Goal: Contribute content: Contribute content

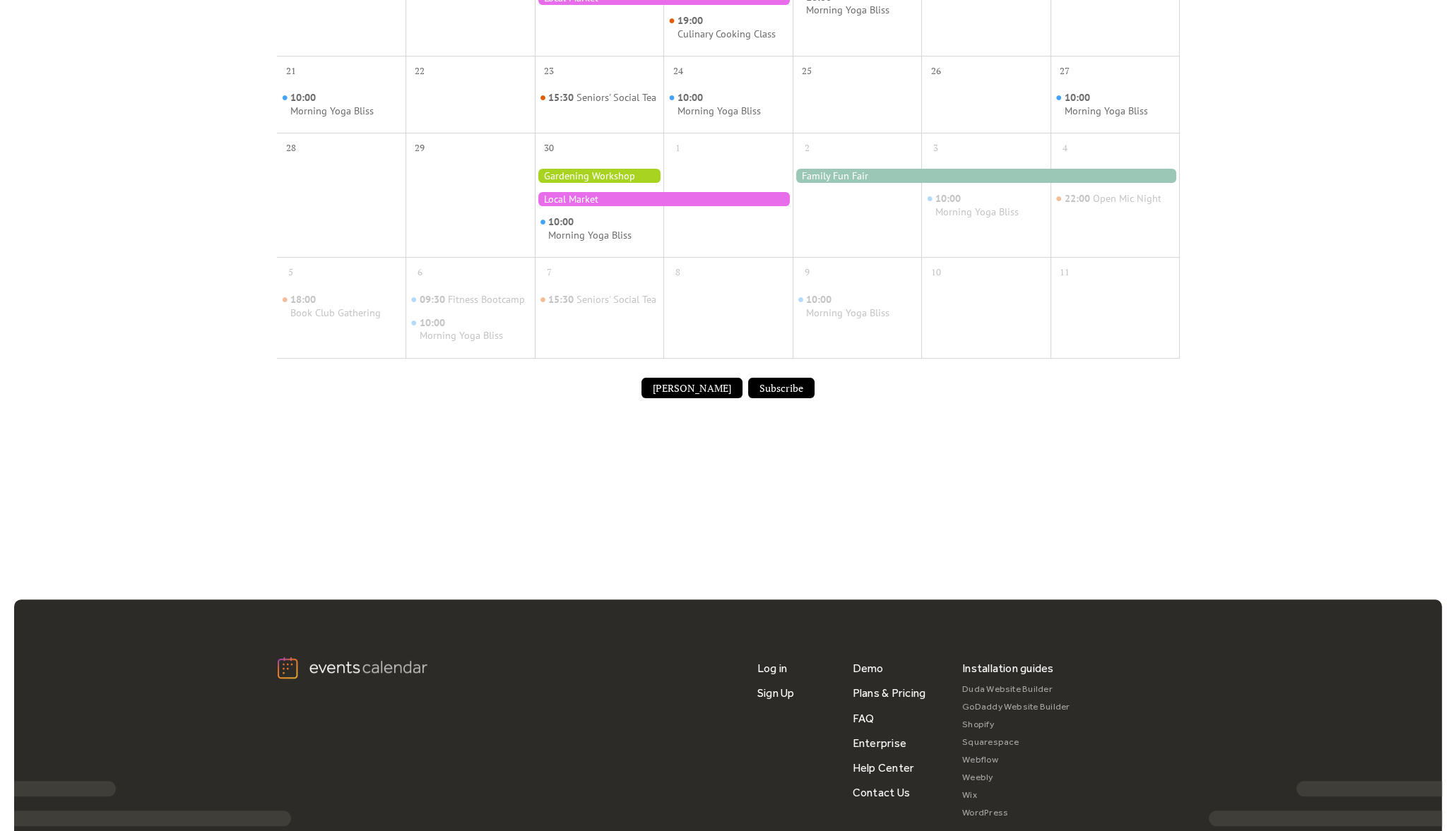
scroll to position [586, 0]
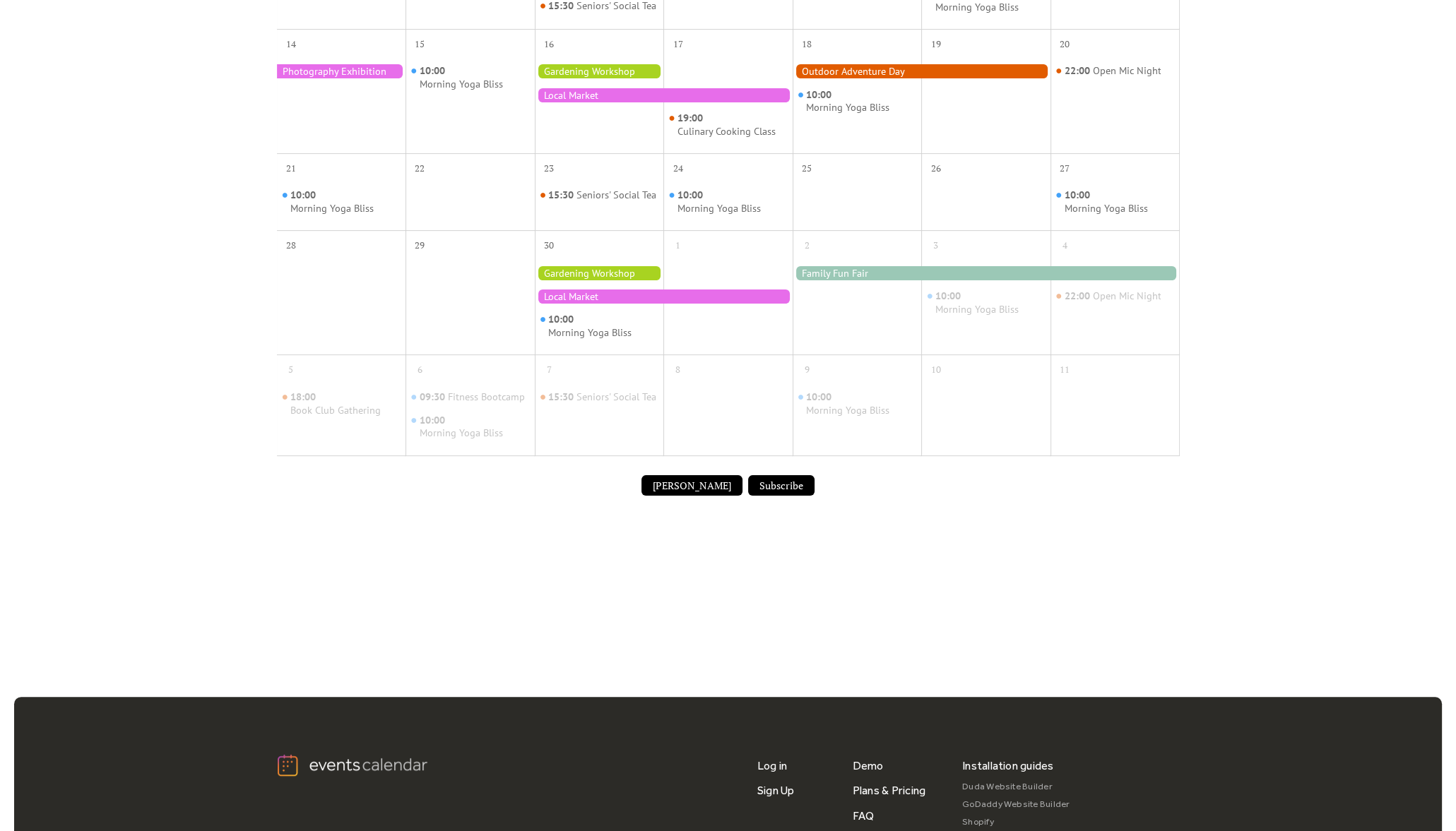
click at [680, 497] on button "[PERSON_NAME]" at bounding box center [692, 485] width 101 height 21
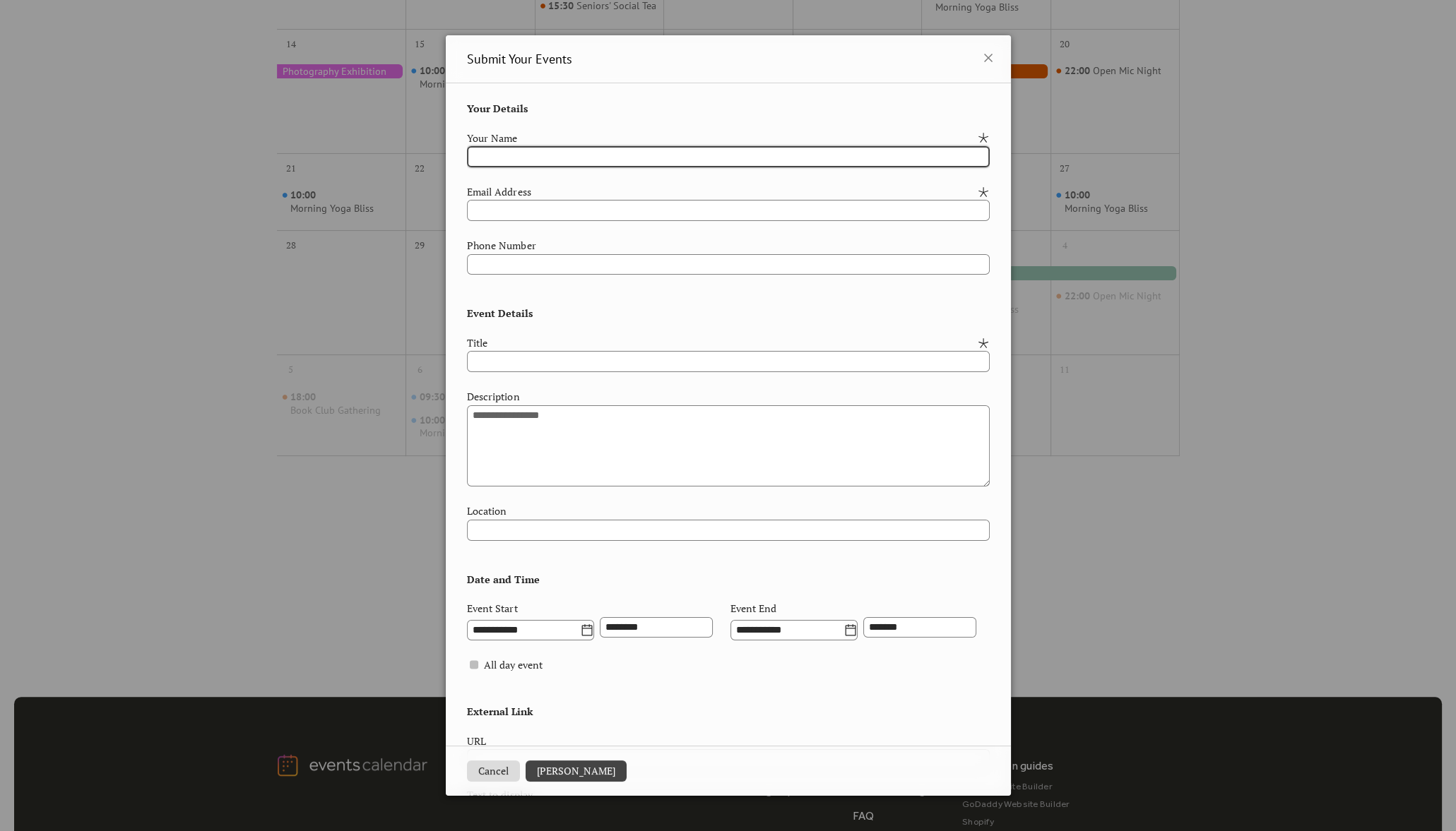
click at [984, 55] on icon at bounding box center [988, 58] width 8 height 8
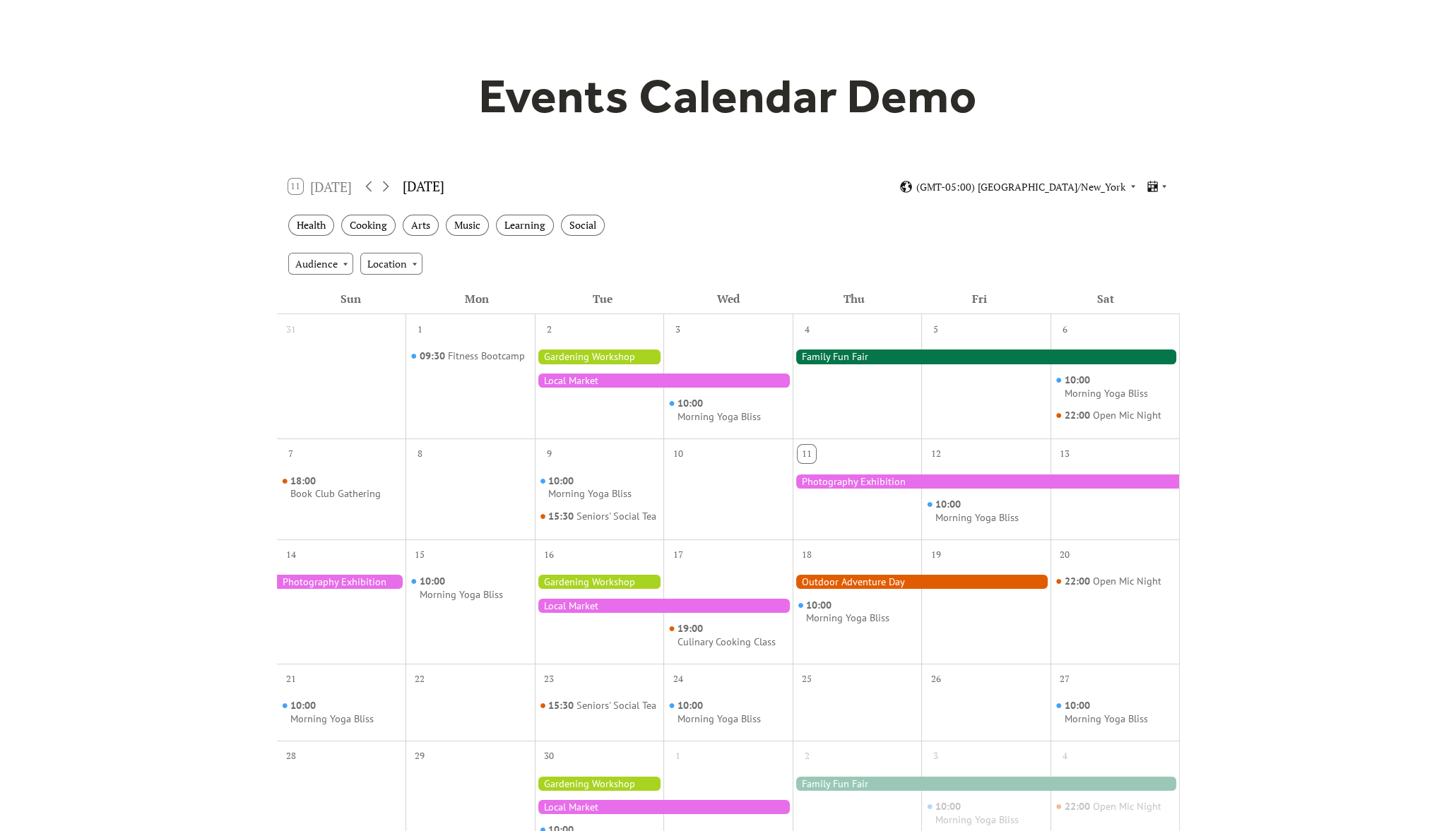
scroll to position [0, 0]
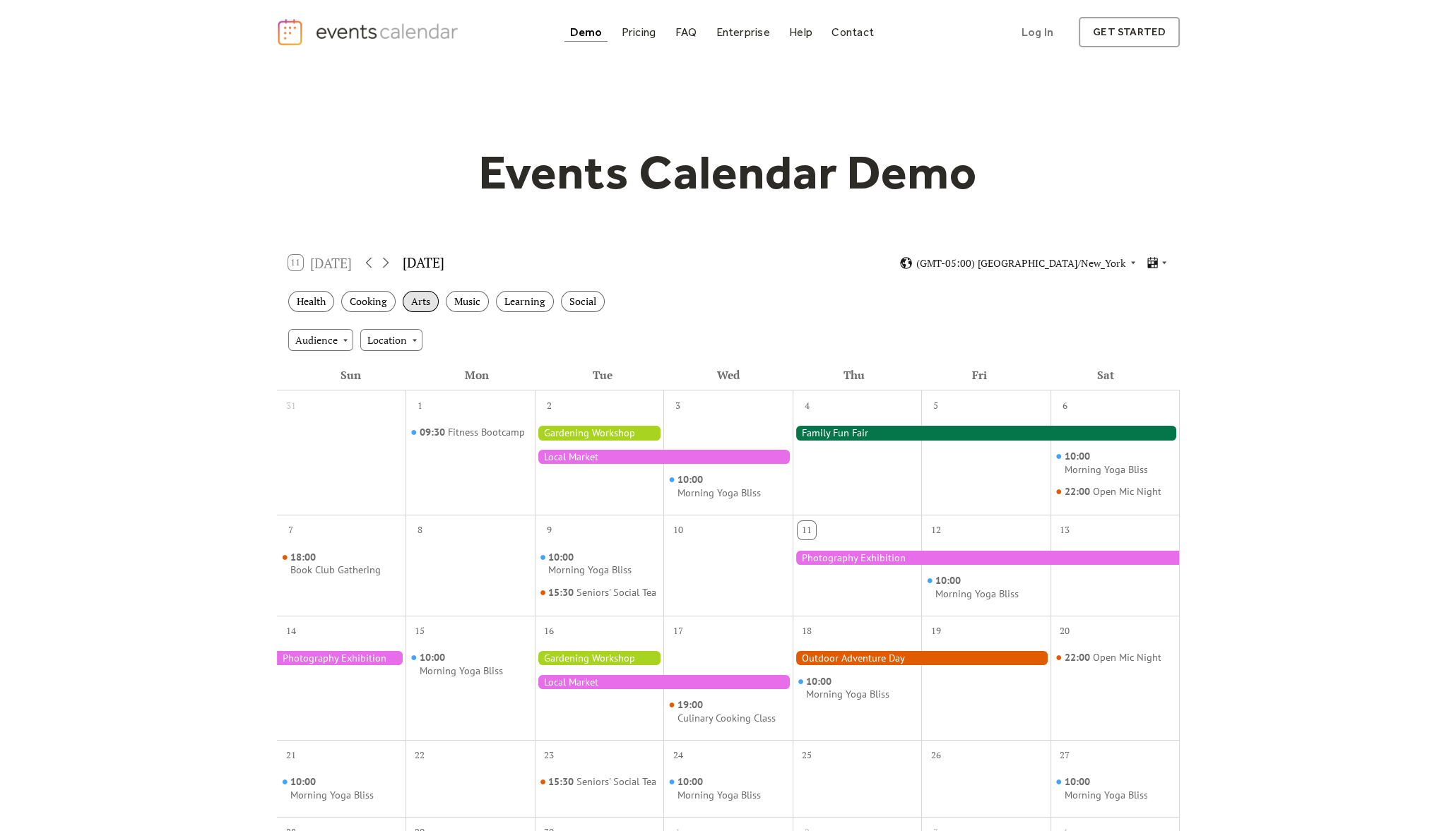
click at [426, 305] on div "Arts" at bounding box center [420, 302] width 36 height 22
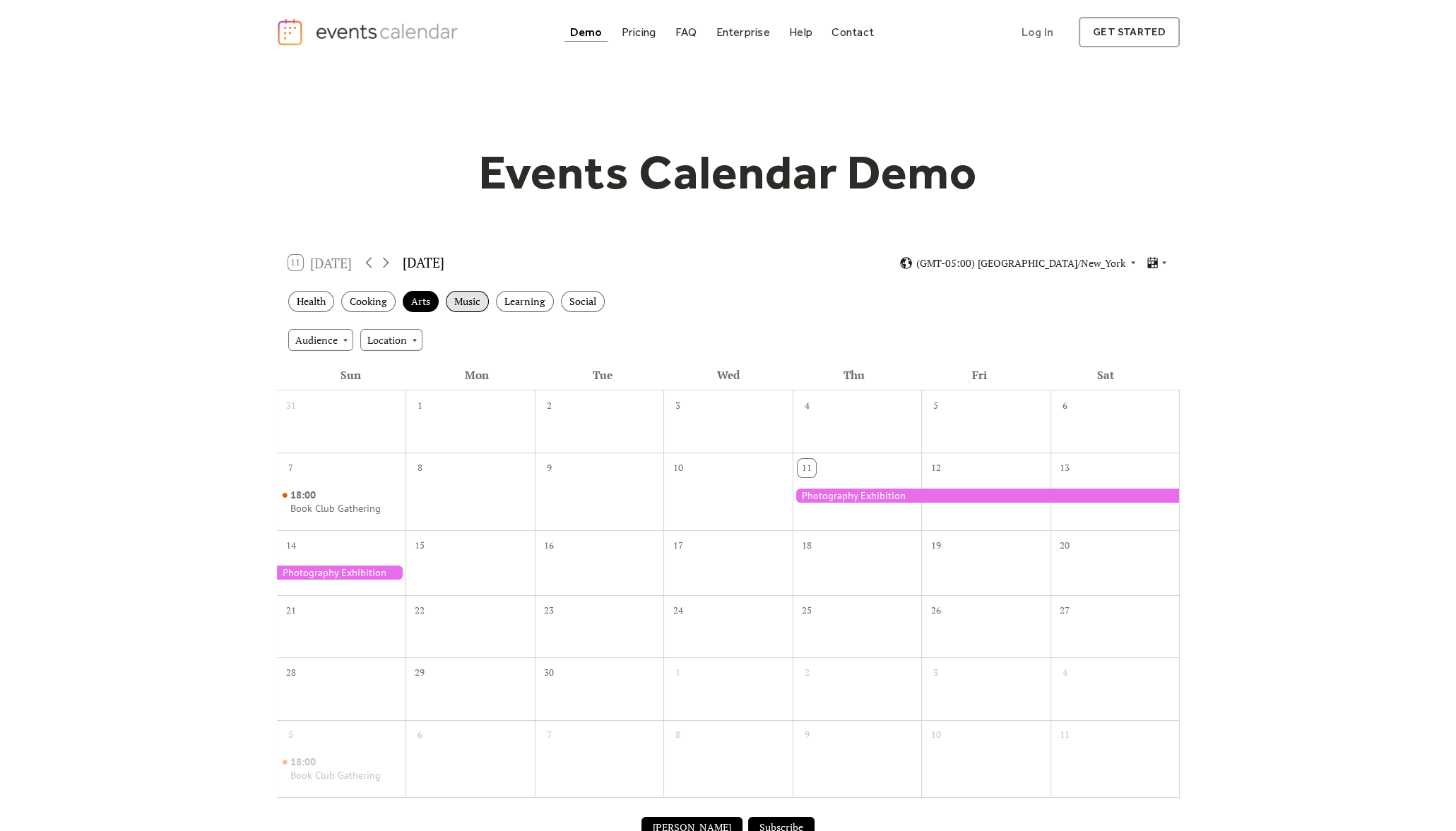
click at [477, 299] on div "Music" at bounding box center [467, 302] width 43 height 22
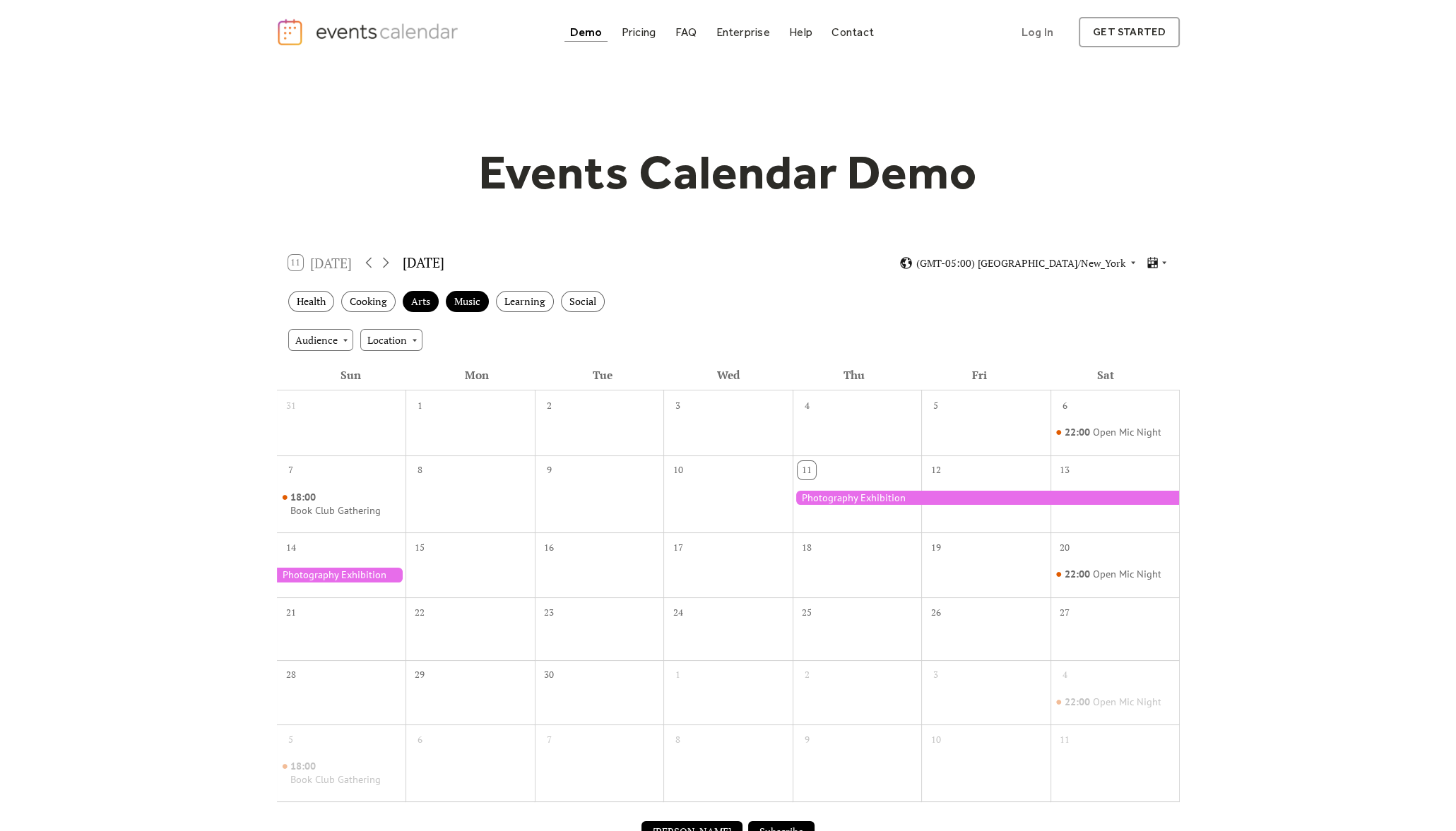
click at [557, 306] on div "Health Cooking Arts Music Learning Social" at bounding box center [728, 302] width 903 height 39
click at [549, 305] on div "Learning" at bounding box center [525, 302] width 58 height 22
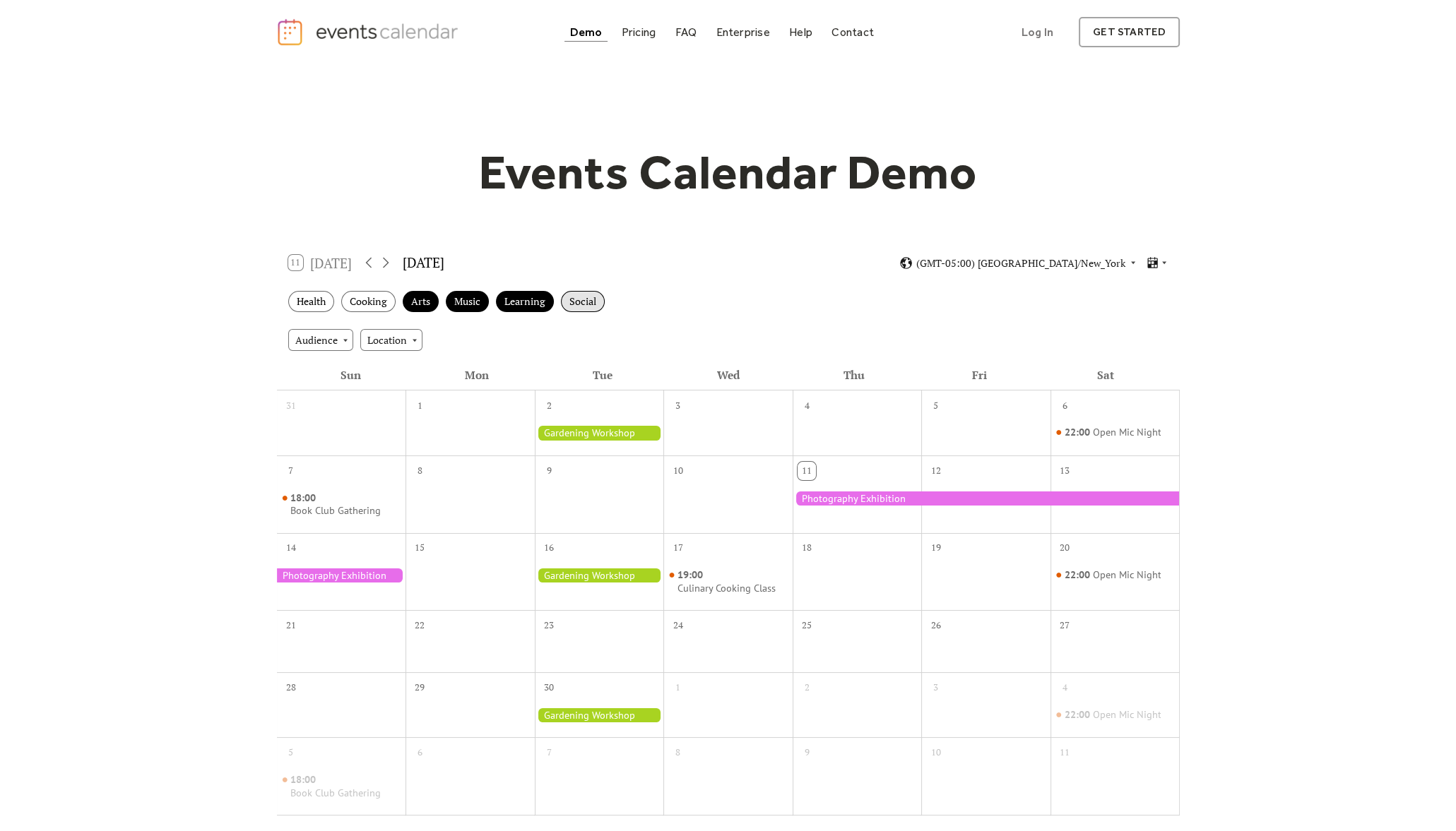
click at [586, 304] on div "Social" at bounding box center [583, 302] width 44 height 22
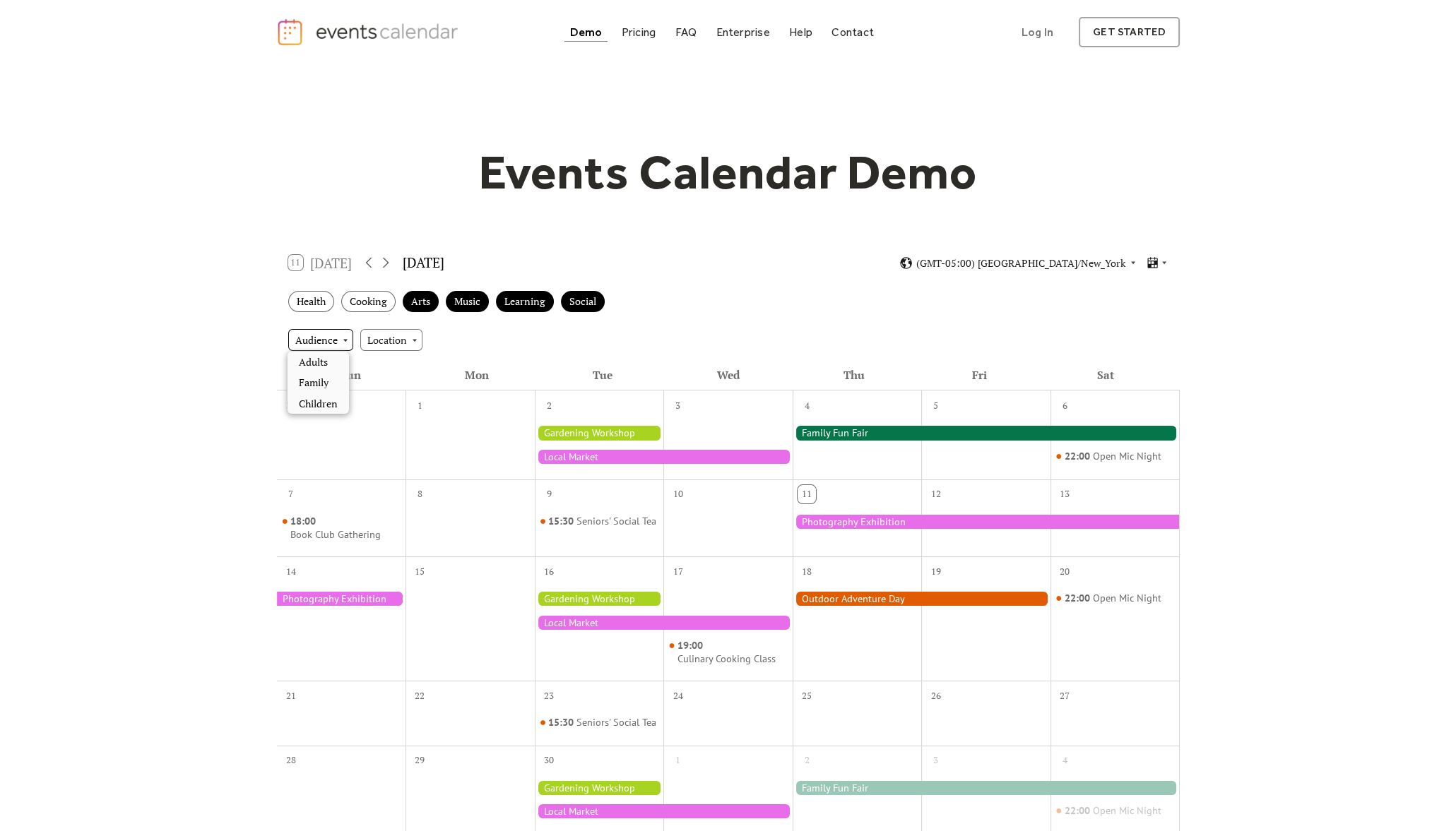
click at [320, 343] on div "Audience" at bounding box center [320, 339] width 65 height 21
click at [392, 339] on div "Location" at bounding box center [391, 339] width 62 height 21
click at [1168, 210] on div "Events Calendar Demo Loading the Events Calendar..." at bounding box center [727, 551] width 904 height 976
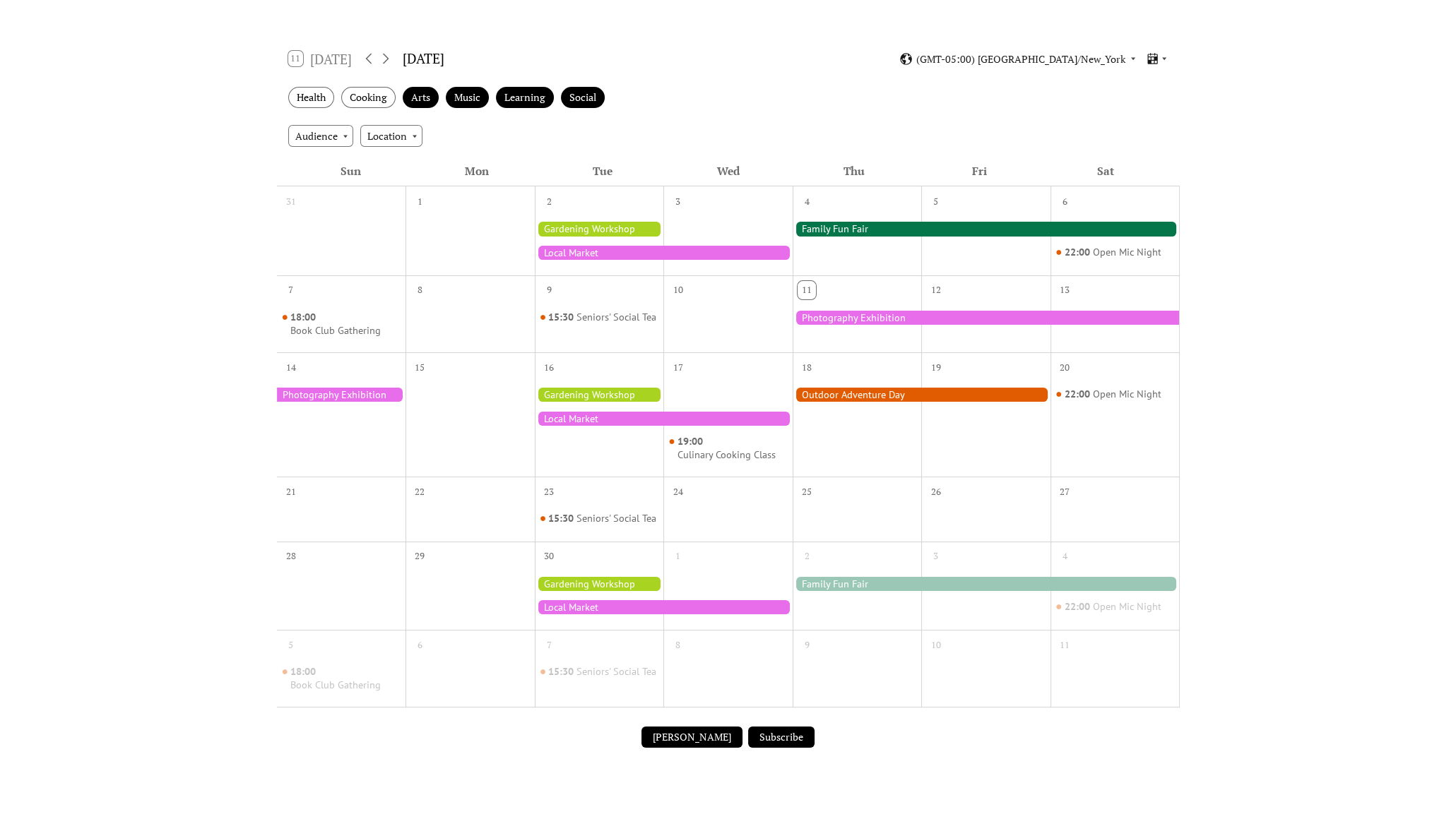
scroll to position [176, 0]
